Goal: Information Seeking & Learning: Check status

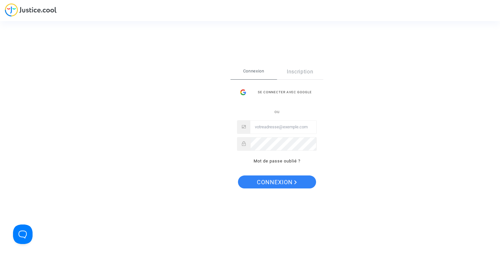
click at [276, 88] on div "Se connecter avec Google" at bounding box center [277, 92] width 80 height 13
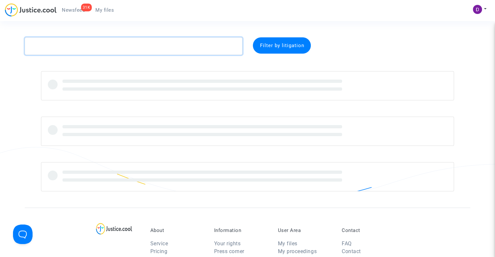
click at [84, 44] on textarea at bounding box center [134, 46] width 218 height 18
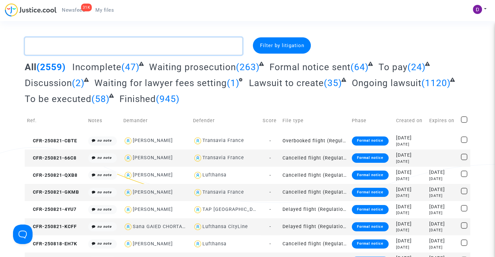
paste textarea "LS-250429-XXBE"
type textarea "LS-250429-XXBE"
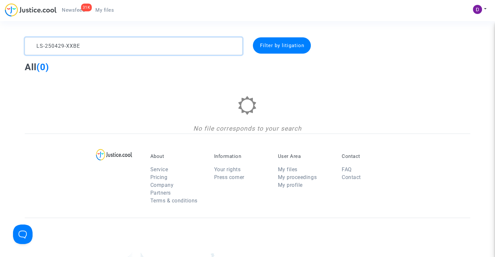
click at [107, 46] on textarea at bounding box center [134, 46] width 218 height 18
drag, startPoint x: 99, startPoint y: 45, endPoint x: 13, endPoint y: 53, distance: 86.6
click at [13, 53] on div "LS-250429-XXBE Filter by litigation All (0) No file corresponds to your search" at bounding box center [247, 85] width 495 height 96
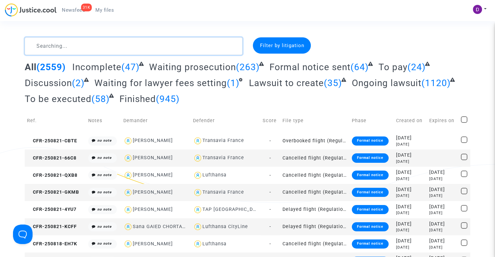
click at [73, 41] on textarea at bounding box center [134, 46] width 218 height 18
paste textarea "LS-250429-XXBE"
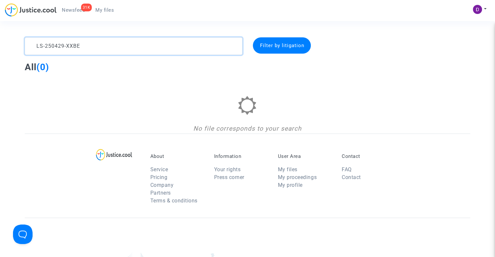
type textarea "LS-250429-XXBE"
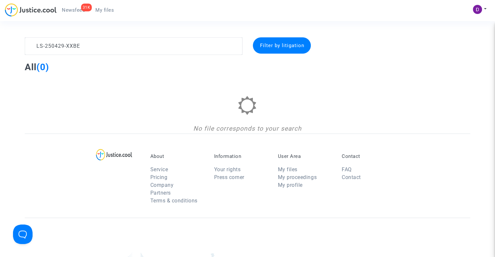
click at [292, 45] on span "Filter by litigation" at bounding box center [282, 46] width 44 height 6
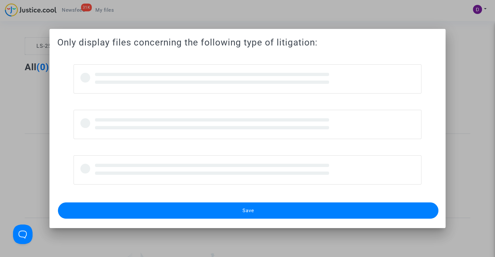
click at [220, 219] on div "Save" at bounding box center [247, 211] width 380 height 20
click at [222, 211] on div "Only display files concerning the following type of litigation: Save" at bounding box center [247, 128] width 495 height 257
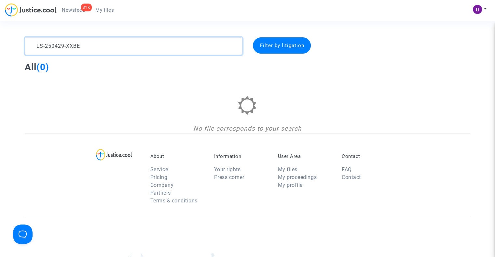
click at [85, 45] on textarea at bounding box center [134, 46] width 218 height 18
paste textarea "313-A2PA"
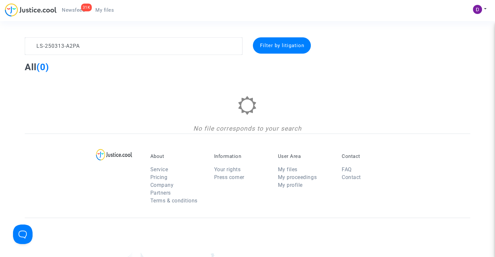
click at [297, 54] on div "Filter by litigation" at bounding box center [285, 46] width 76 height 18
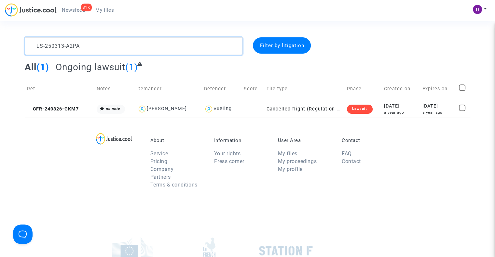
click at [81, 47] on textarea at bounding box center [134, 46] width 218 height 18
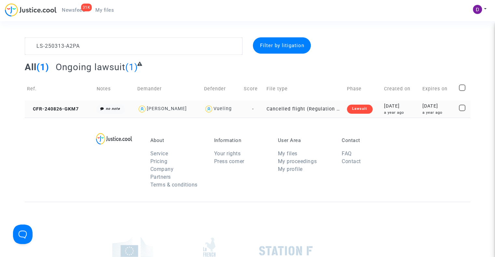
click at [158, 108] on div "Romain MORNET" at bounding box center [167, 109] width 40 height 6
click at [166, 109] on div "Romain MORNET" at bounding box center [167, 109] width 40 height 6
type textarea "LS-250313-A2PA"
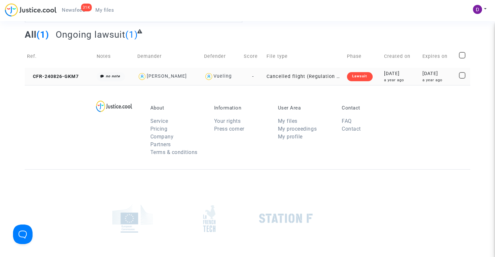
click at [195, 71] on td "Romain MORNET" at bounding box center [168, 76] width 67 height 17
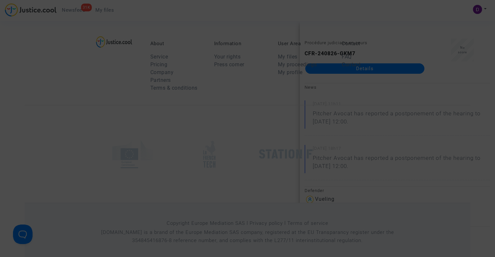
scroll to position [98, 0]
click at [308, 72] on div at bounding box center [247, 128] width 495 height 257
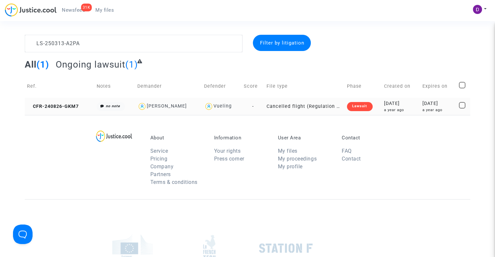
scroll to position [0, 0]
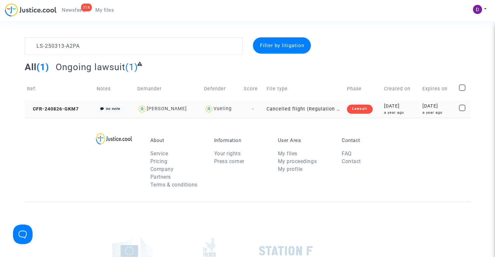
click at [305, 109] on td "Cancelled flight (Regulation EC 261/2004)" at bounding box center [304, 109] width 80 height 17
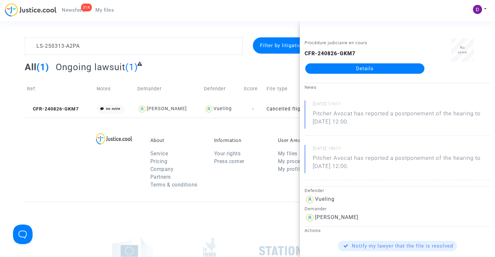
click at [375, 70] on link "Details" at bounding box center [364, 68] width 119 height 10
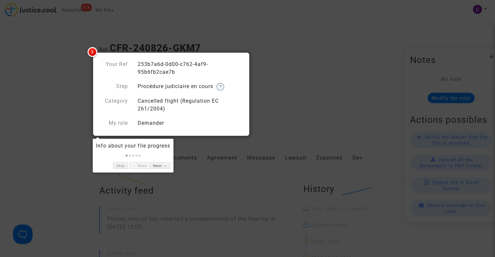
click at [262, 59] on div at bounding box center [247, 128] width 495 height 257
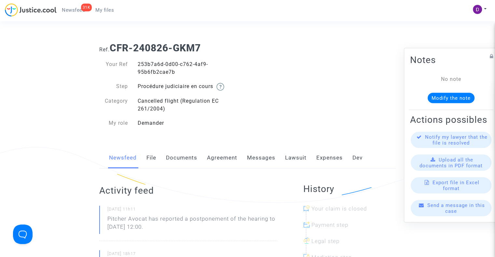
click at [34, 12] on img at bounding box center [31, 9] width 52 height 13
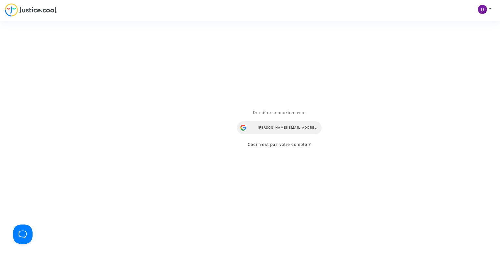
click at [268, 132] on div "Dmitrij.Jemeljanov@skycop.com" at bounding box center [279, 127] width 85 height 13
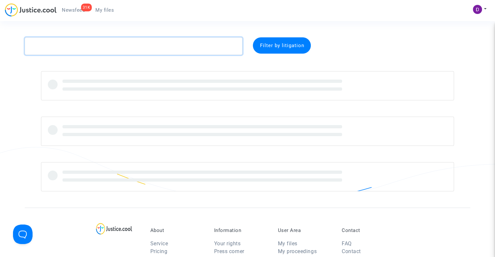
click at [156, 47] on textarea at bounding box center [134, 46] width 218 height 18
paste textarea "LS-241219-URQR"
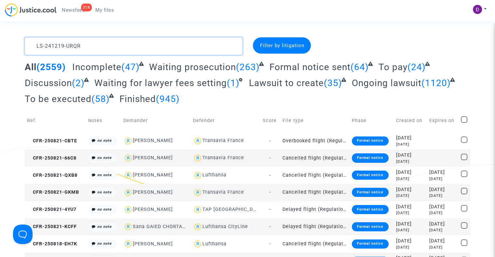
scroll to position [8, 0]
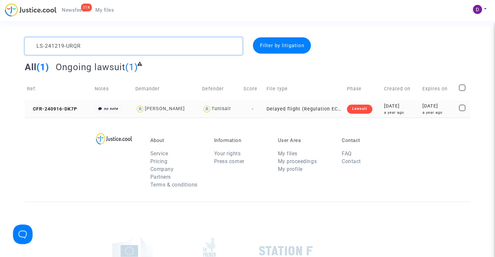
type textarea "LS-241219-URQR"
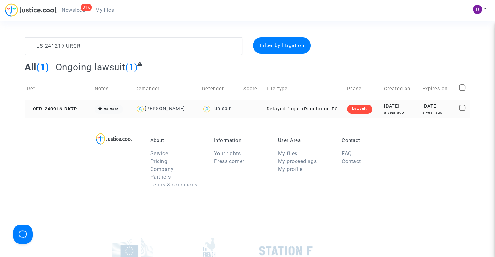
click at [63, 114] on td "CFR-240916-DK7P" at bounding box center [59, 109] width 68 height 17
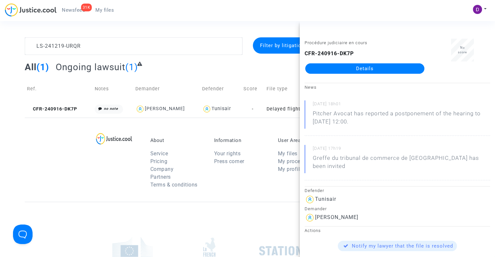
click at [394, 69] on link "Details" at bounding box center [364, 68] width 119 height 10
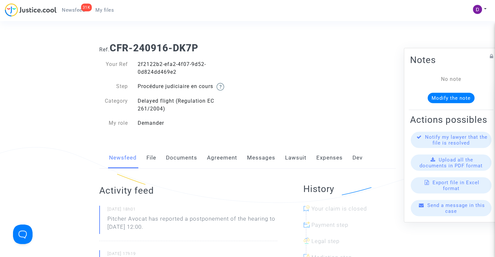
click at [150, 62] on div "2f2122b2-efa2-4f07-9d52-0d824dd469e2" at bounding box center [190, 68] width 115 height 16
click at [38, 10] on img at bounding box center [31, 9] width 52 height 13
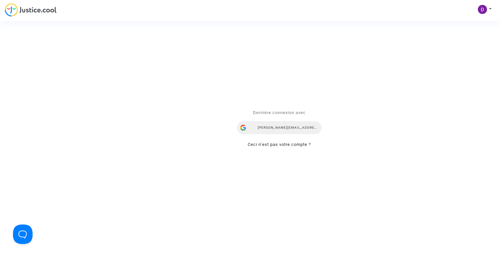
click at [277, 124] on div "[PERSON_NAME][EMAIL_ADDRESS][DOMAIN_NAME]" at bounding box center [279, 127] width 85 height 13
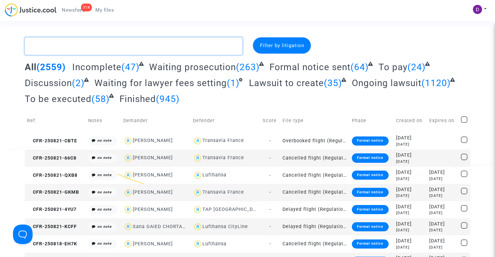
click at [141, 42] on textarea at bounding box center [134, 46] width 218 height 18
paste textarea "LS-241210-JMGR"
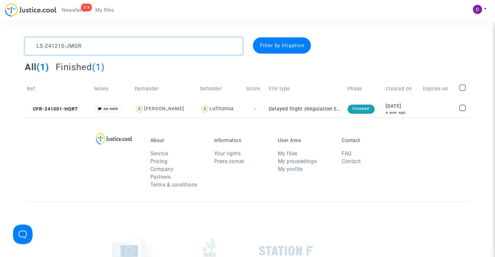
type textarea "LS-241210-JMGR"
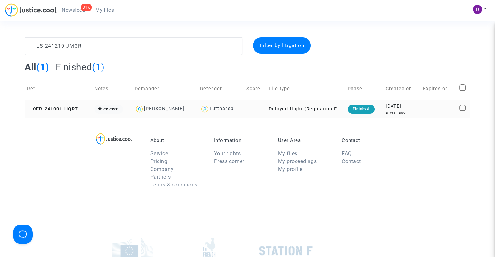
click at [63, 114] on td "CFR-241001-HQRT" at bounding box center [58, 109] width 67 height 17
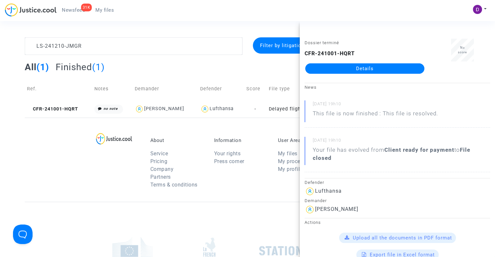
click at [351, 66] on link "Details" at bounding box center [364, 68] width 119 height 10
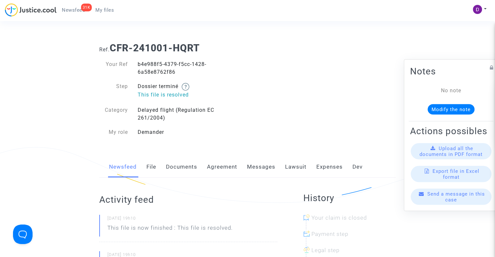
drag, startPoint x: 118, startPoint y: 51, endPoint x: 103, endPoint y: 47, distance: 15.5
click at [117, 52] on b "CFR-241001-HQRT" at bounding box center [155, 47] width 90 height 11
drag, startPoint x: 487, startPoint y: 61, endPoint x: 483, endPoint y: 61, distance: 3.9
click at [490, 65] on icon at bounding box center [492, 67] width 4 height 5
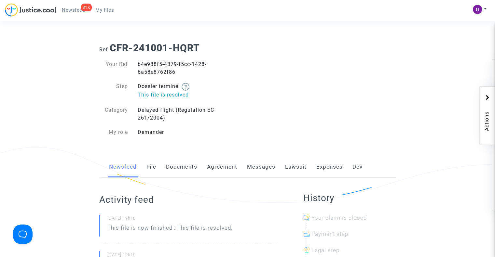
click at [149, 43] on b "CFR-241001-HQRT" at bounding box center [155, 47] width 90 height 11
click at [142, 63] on div "b4e988f5-4379-f5cc-1428-6a58e8762f86" at bounding box center [190, 68] width 115 height 16
click at [147, 65] on div "b4e988f5-4379-f5cc-1428-6a58e8762f86" at bounding box center [190, 68] width 115 height 16
click at [151, 65] on div "b4e988f5-4379-f5cc-1428-6a58e8762f86" at bounding box center [190, 68] width 115 height 16
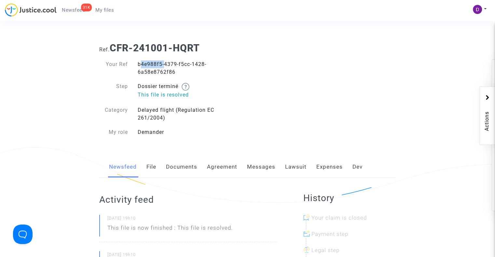
click at [151, 65] on div "b4e988f5-4379-f5cc-1428-6a58e8762f86" at bounding box center [190, 68] width 115 height 16
click at [212, 57] on div "Your Ref b4e988f5-4379-f5cc-1428-6a58e8762f86 Step Dossier terminé This file is…" at bounding box center [170, 98] width 153 height 89
click at [488, 7] on div "My profile Settings Log out" at bounding box center [481, 13] width 18 height 16
click at [485, 7] on button at bounding box center [479, 10] width 14 height 10
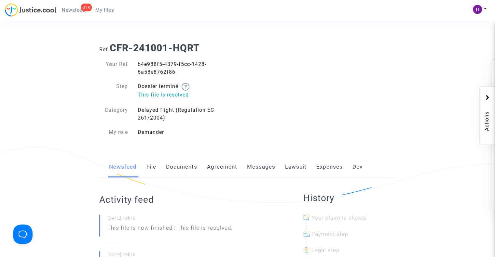
click at [109, 9] on span "My files" at bounding box center [104, 10] width 19 height 6
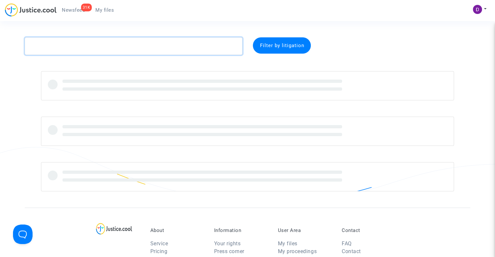
click at [86, 48] on textarea at bounding box center [134, 46] width 218 height 18
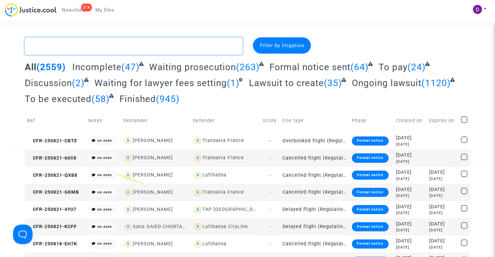
click at [58, 48] on textarea at bounding box center [134, 46] width 218 height 18
paste textarea "LS-241203-HARB"
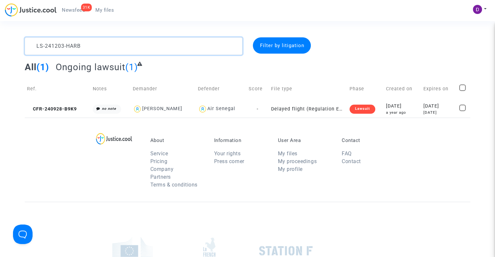
type textarea "LS-241203-HARB"
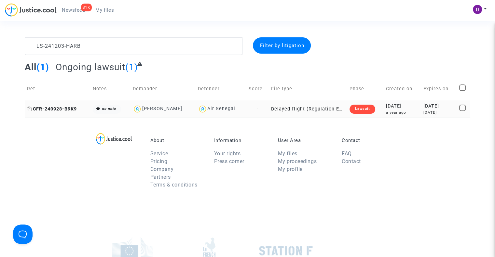
click at [63, 108] on span "CFR-240928-B9K9" at bounding box center [52, 109] width 50 height 6
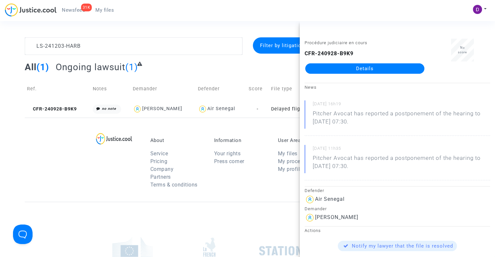
click at [367, 65] on link "Details" at bounding box center [364, 68] width 119 height 10
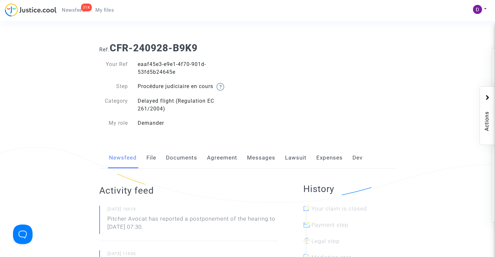
click at [142, 65] on div "eaaf45e3-e9e1-4f70-901d-53fd5b24645e" at bounding box center [190, 68] width 115 height 16
click at [145, 66] on div "eaaf45e3-e9e1-4f70-901d-53fd5b24645e" at bounding box center [190, 68] width 115 height 16
click at [149, 65] on div "eaaf45e3-e9e1-4f70-901d-53fd5b24645e" at bounding box center [190, 68] width 115 height 16
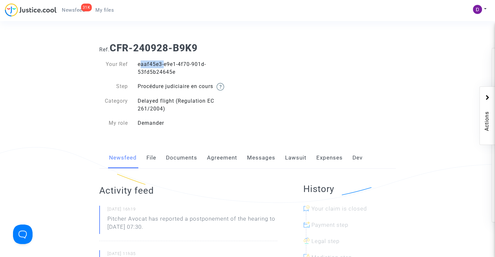
click at [149, 65] on div "eaaf45e3-e9e1-4f70-901d-53fd5b24645e" at bounding box center [190, 68] width 115 height 16
click at [103, 5] on ul "31K Newsfeed My files" at bounding box center [88, 9] width 62 height 12
click at [103, 11] on span "My files" at bounding box center [104, 10] width 19 height 6
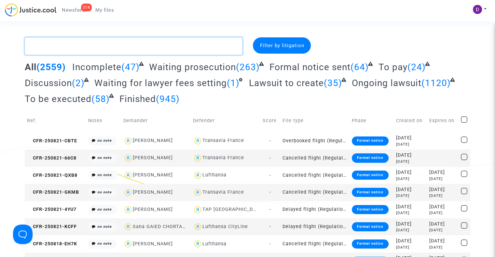
click at [109, 43] on textarea at bounding box center [134, 46] width 218 height 18
paste textarea "LS-250313-A2PA LS-250313-PRE9 LS-250313-8ER6 LS-250313-FFE8 LS-250313-BEMK LS-2…"
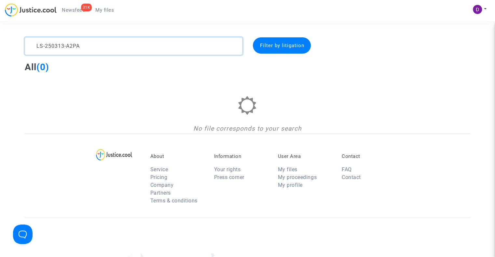
type textarea "LS-250313-A2PA LS-250313-PRE9 LS-250313-8ER6 LS-250313-FFE8 LS-250313-BEMK LS-2…"
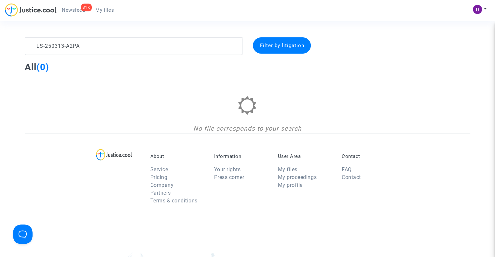
click at [268, 43] on span "Filter by litigation" at bounding box center [282, 46] width 44 height 6
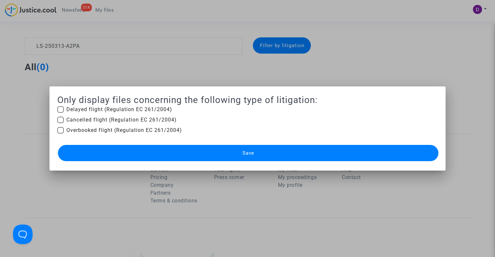
click at [119, 71] on div at bounding box center [247, 128] width 495 height 257
